Goal: Check status: Check status

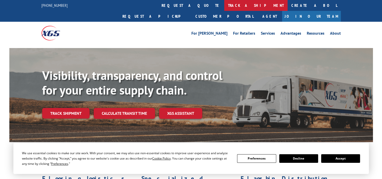
click at [224, 7] on link "track a shipment" at bounding box center [255, 5] width 63 height 11
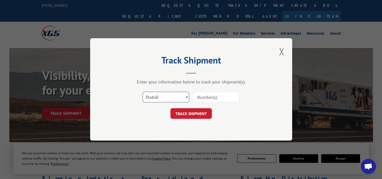
click at [181, 93] on select "Select category... Probill BOL PO" at bounding box center [165, 97] width 46 height 11
select select "po"
click at [142, 92] on select "Select category... Probill BOL PO" at bounding box center [165, 97] width 46 height 11
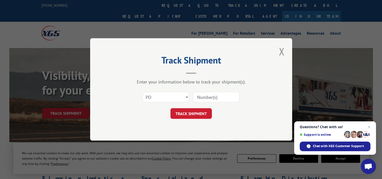
drag, startPoint x: 210, startPoint y: 99, endPoint x: 207, endPoint y: 97, distance: 4.0
click at [207, 97] on input at bounding box center [216, 97] width 46 height 11
paste input "97508310"
type input "97508310"
click button "TRACK SHIPMENT" at bounding box center [190, 113] width 41 height 11
